Goal: Information Seeking & Learning: Learn about a topic

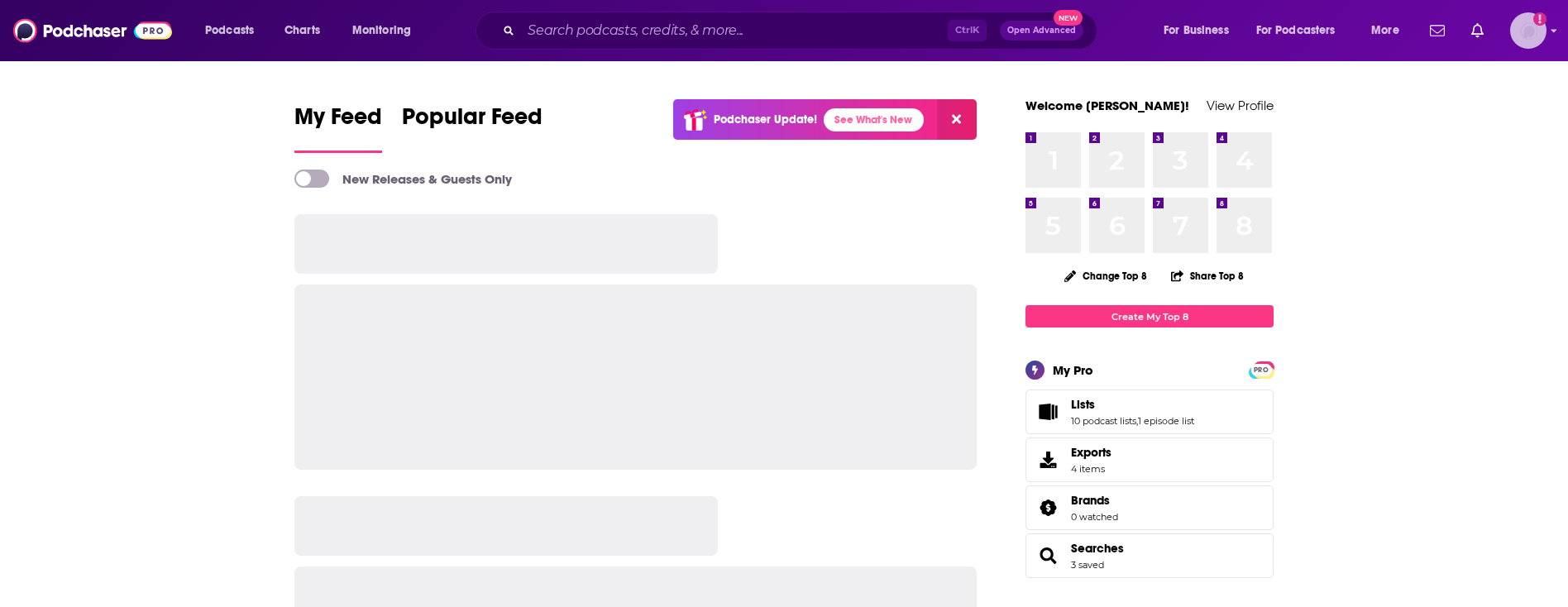
click at [1536, 34] on img "Logged in as mindyn" at bounding box center [1529, 31] width 36 height 36
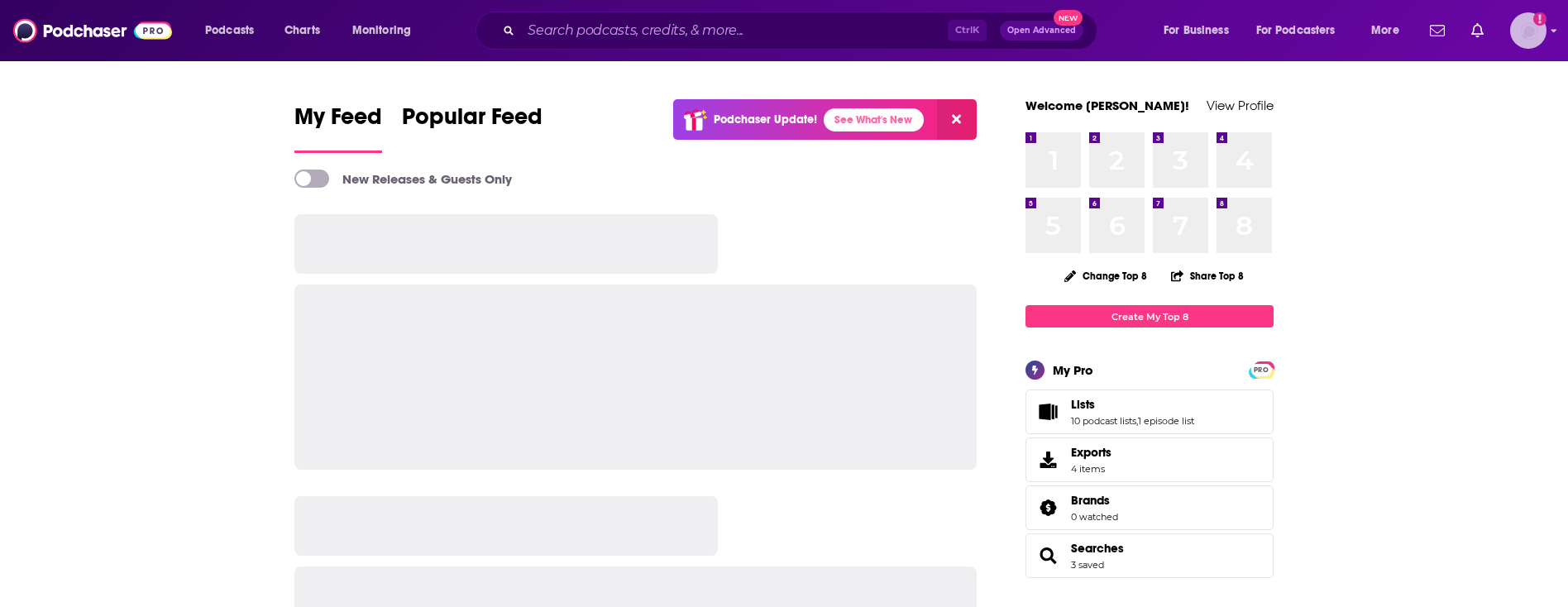
click at [1536, 34] on img "Logged in as mindyn" at bounding box center [1529, 31] width 36 height 36
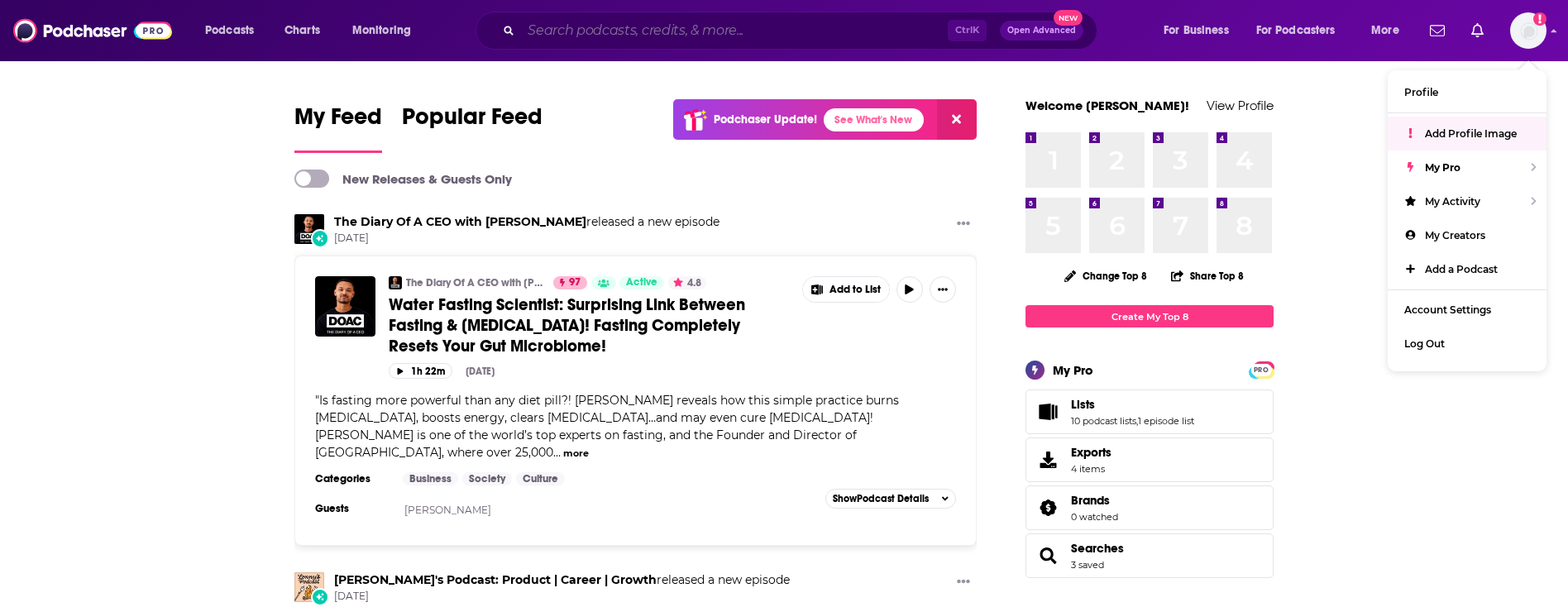
click at [666, 30] on input "Search podcasts, credits, & more..." at bounding box center [735, 31] width 427 height 27
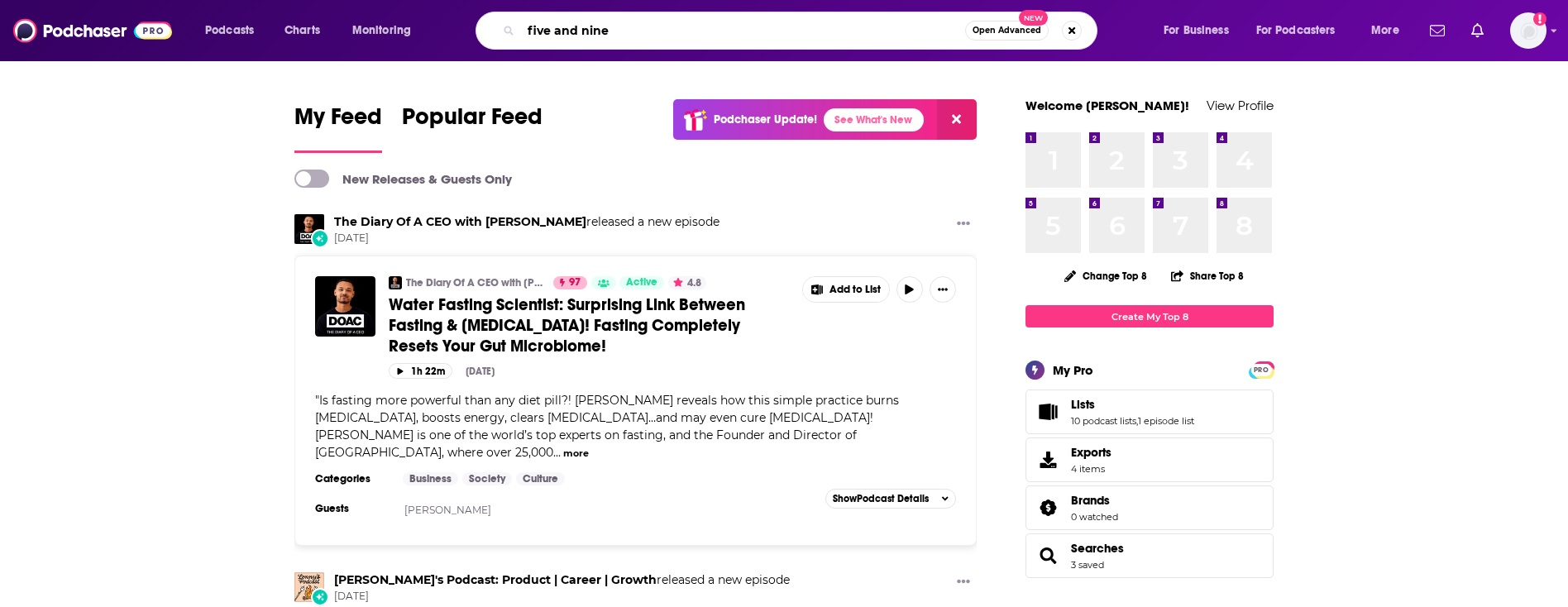
type input "five and nine"
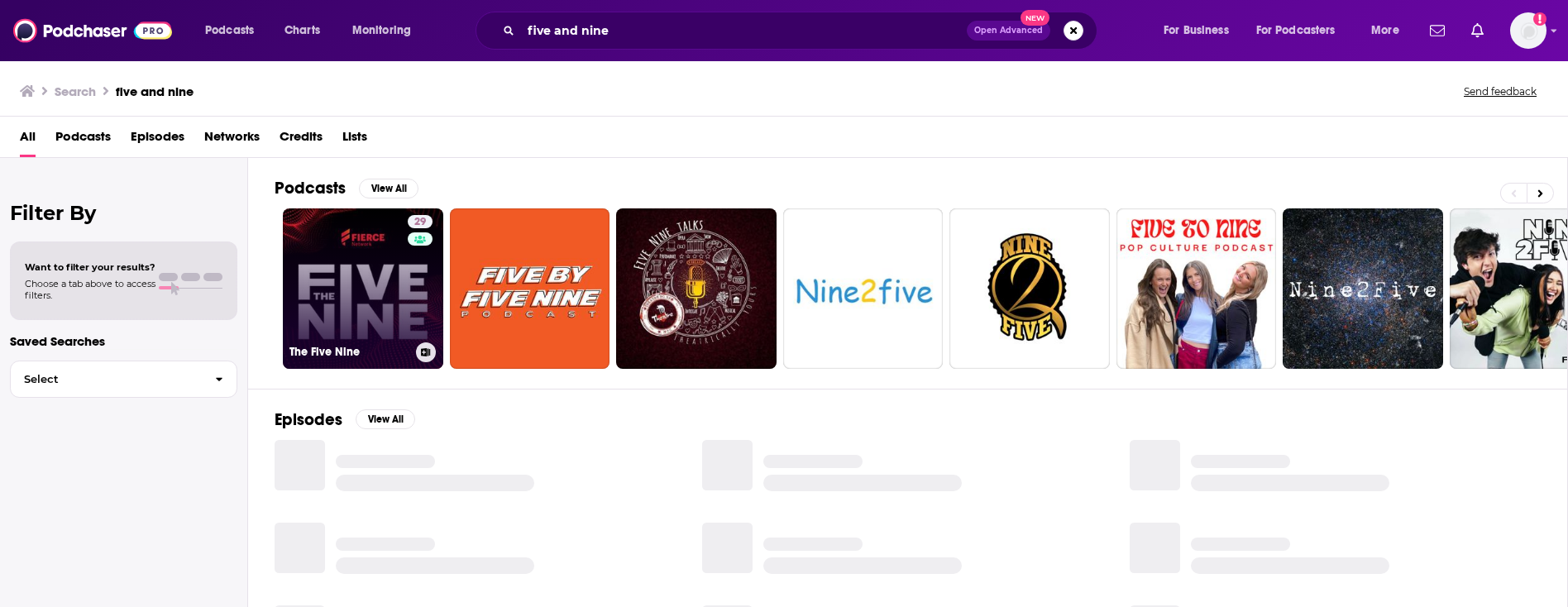
click at [332, 272] on link "29 The Five Nine" at bounding box center [363, 289] width 161 height 161
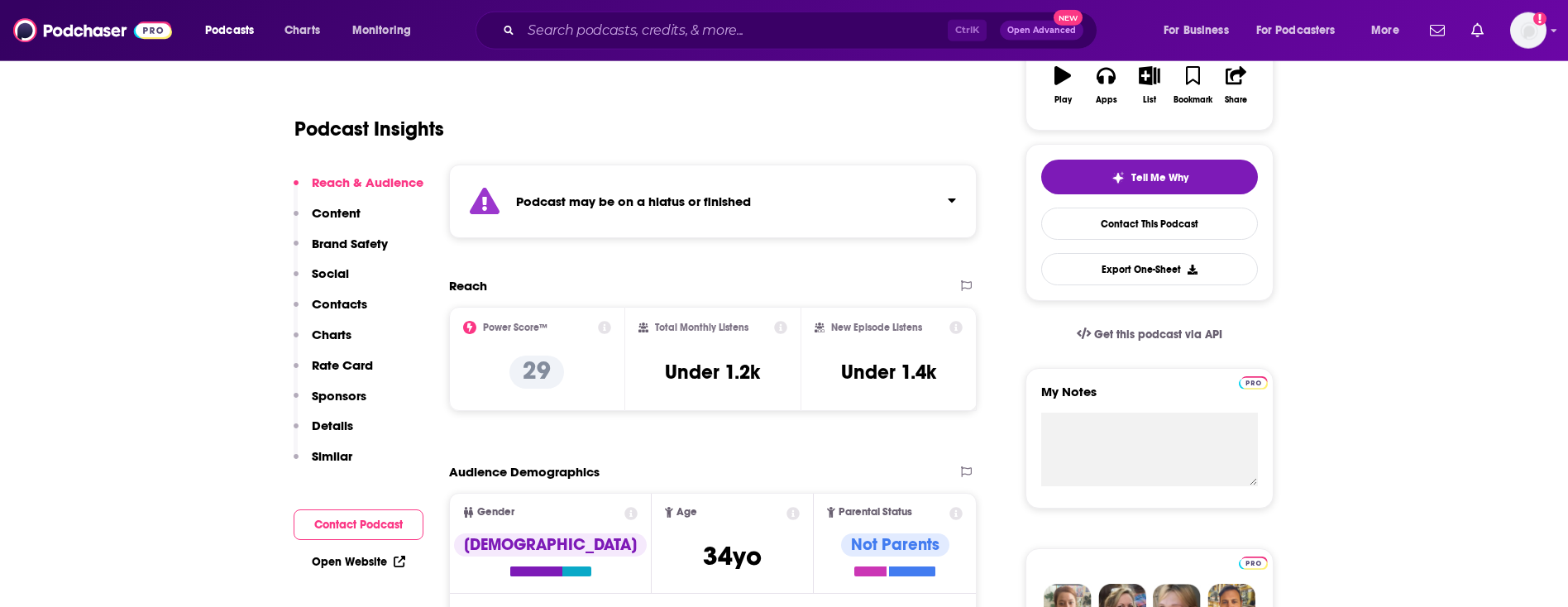
scroll to position [337, 0]
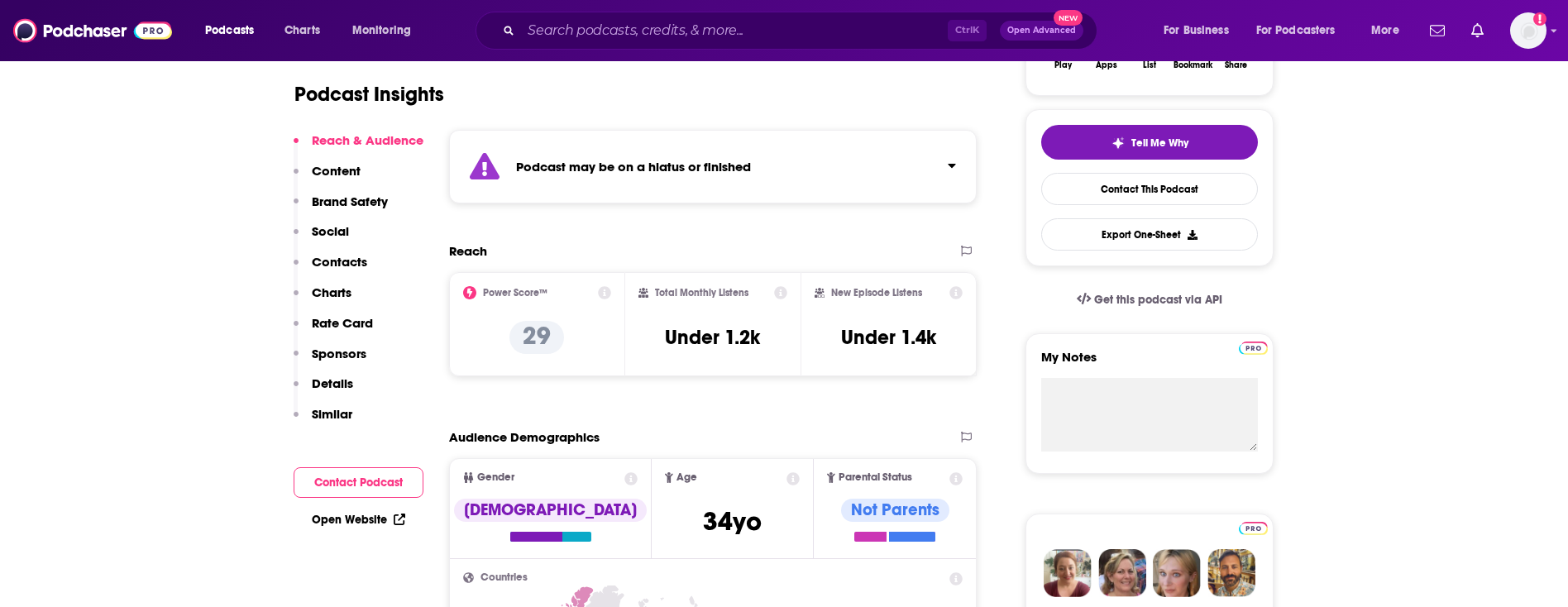
click at [778, 292] on icon at bounding box center [781, 293] width 13 height 13
drag, startPoint x: 770, startPoint y: 352, endPoint x: 759, endPoint y: 341, distance: 15.6
click at [759, 341] on div "Total Monthly Listens Under 1.2k" at bounding box center [714, 324] width 149 height 76
drag, startPoint x: 955, startPoint y: 362, endPoint x: 655, endPoint y: 289, distance: 308.8
click at [655, 289] on div "Power Score™ 29 Total Monthly Listens Under 1.2k New Episode Listens Under 1.4k" at bounding box center [713, 324] width 528 height 104
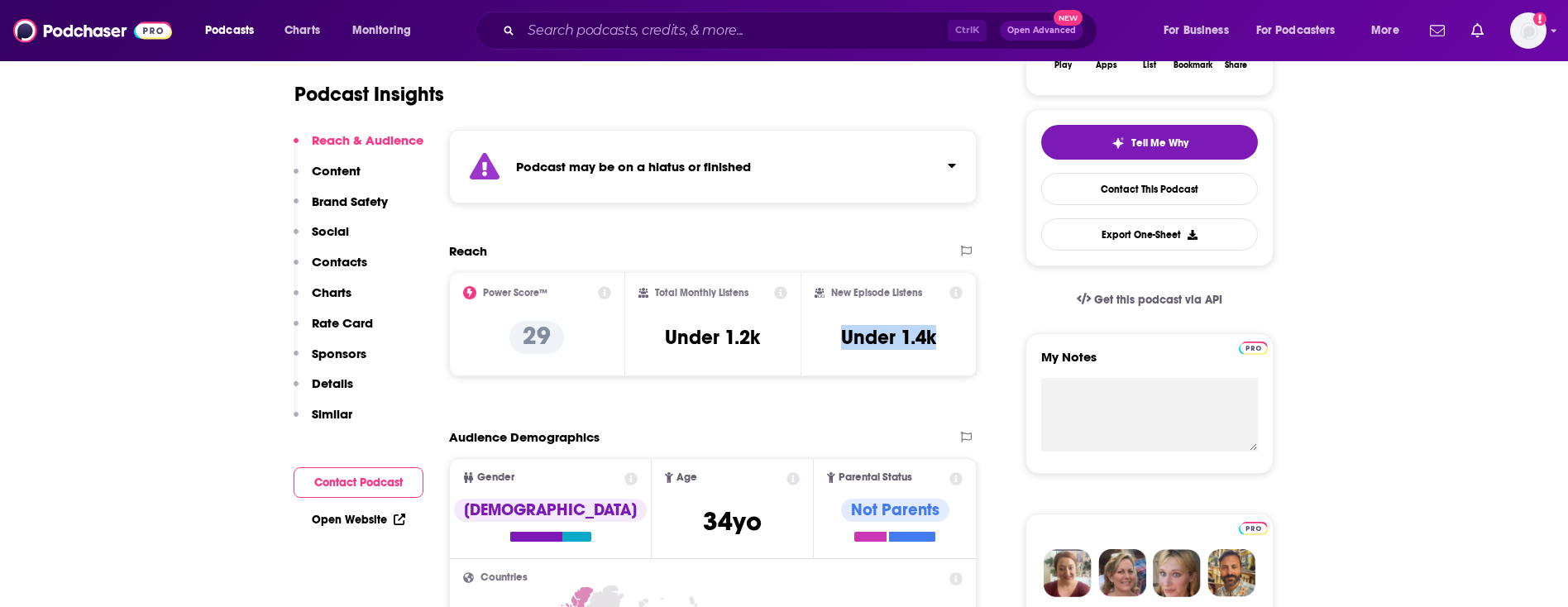
drag, startPoint x: 646, startPoint y: 274, endPoint x: 932, endPoint y: 353, distance: 296.7
click at [932, 353] on div "Power Score™ 29 Total Monthly Listens Under 1.2k New Episode Listens Under 1.4k" at bounding box center [713, 324] width 528 height 104
copy h3 "Under 1.4k"
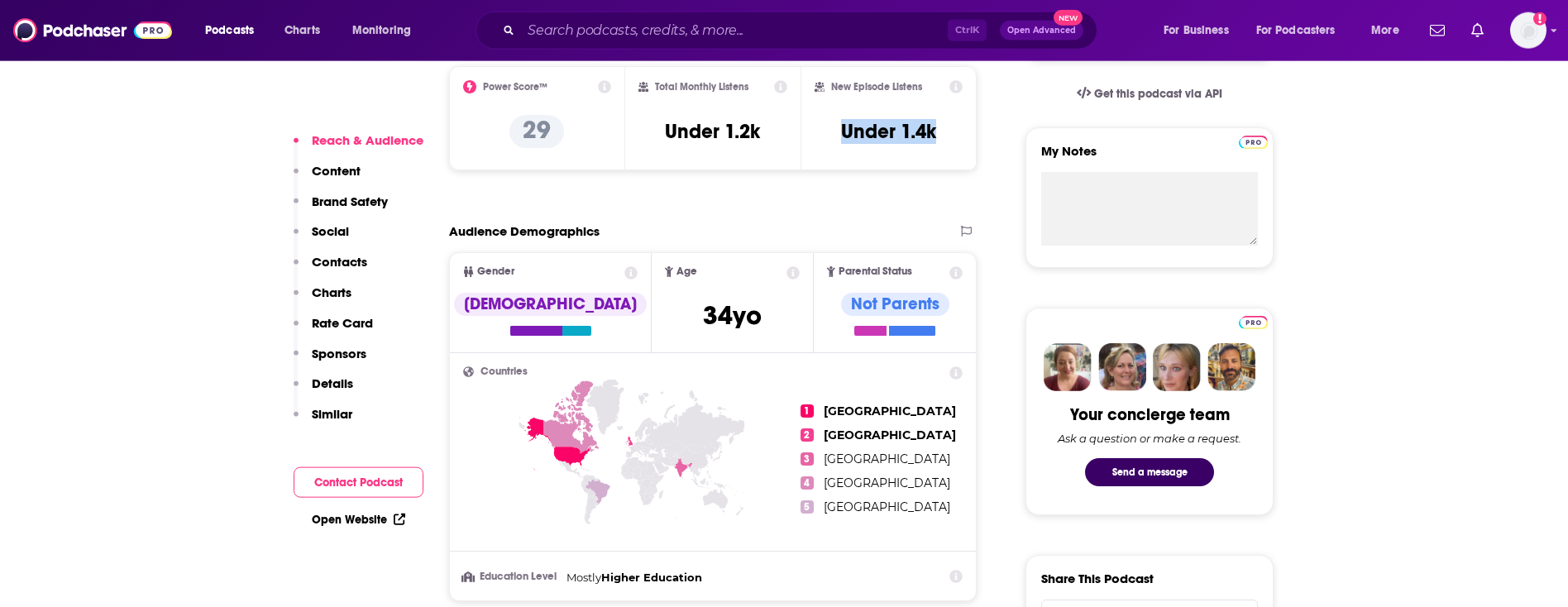
scroll to position [591, 0]
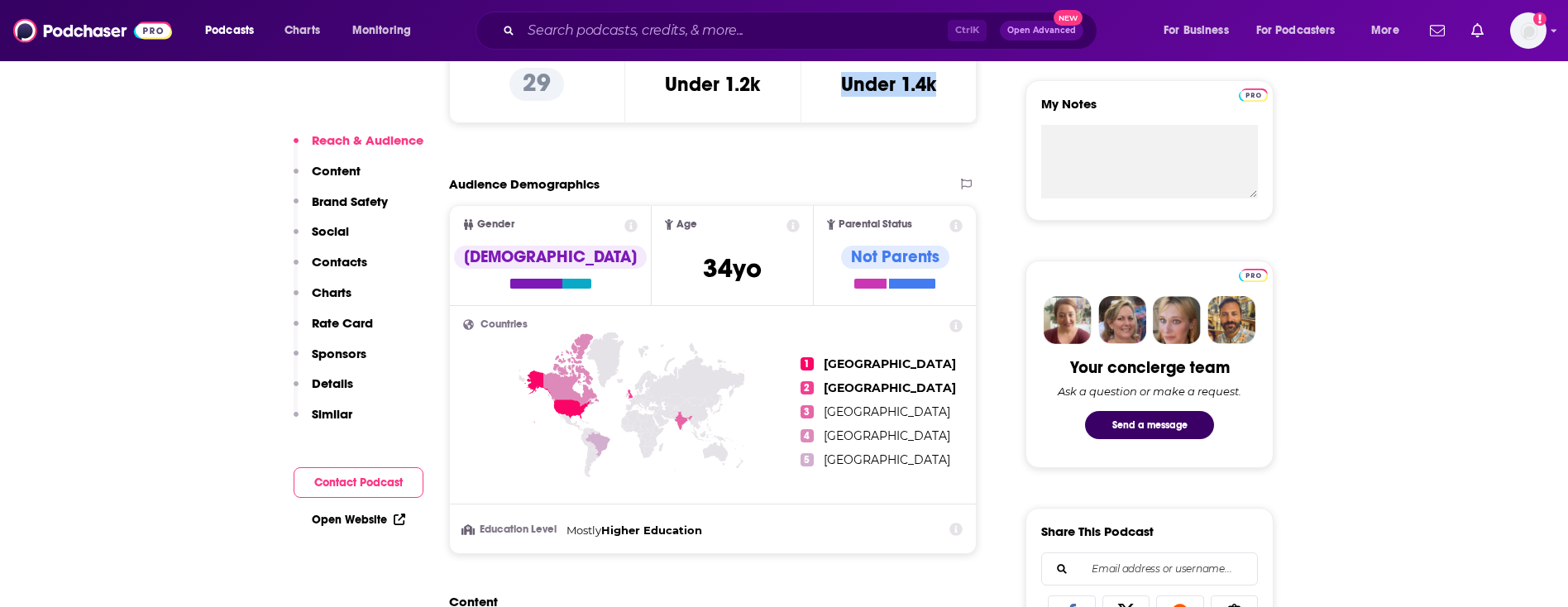
copy h3 "Under 1.4k"
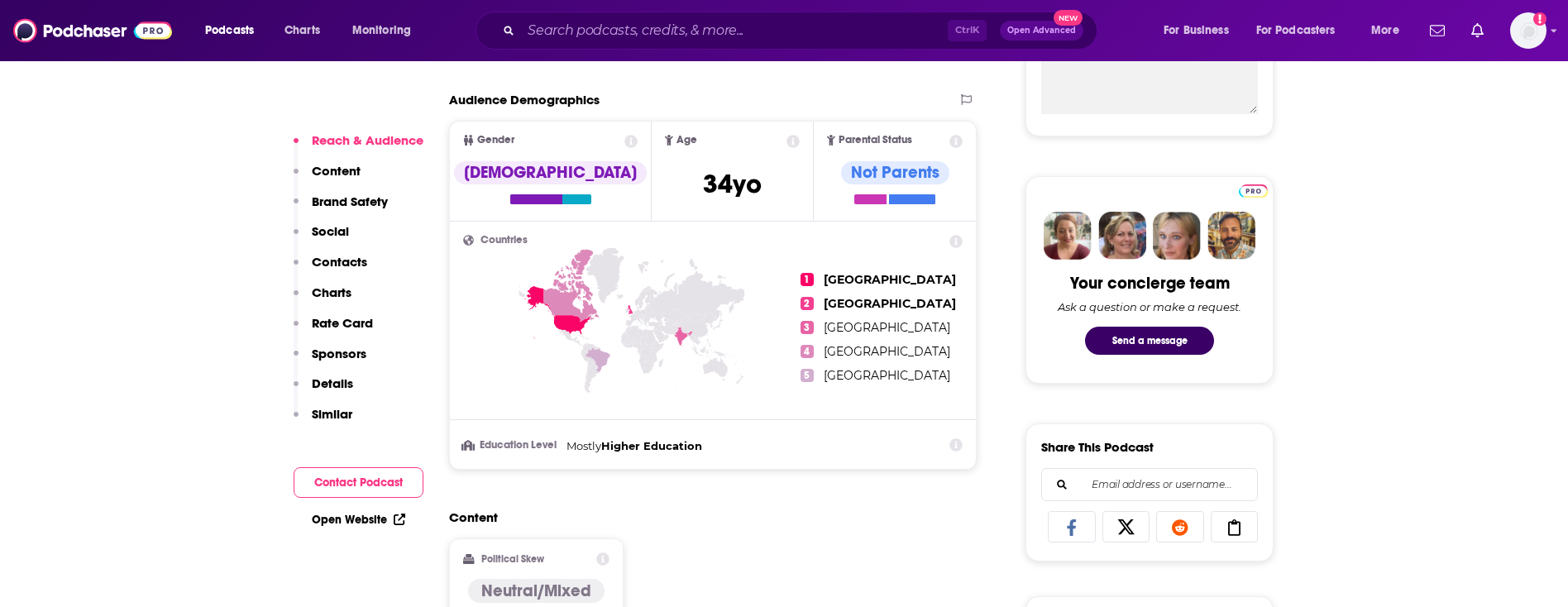
scroll to position [759, 0]
